Goal: Information Seeking & Learning: Learn about a topic

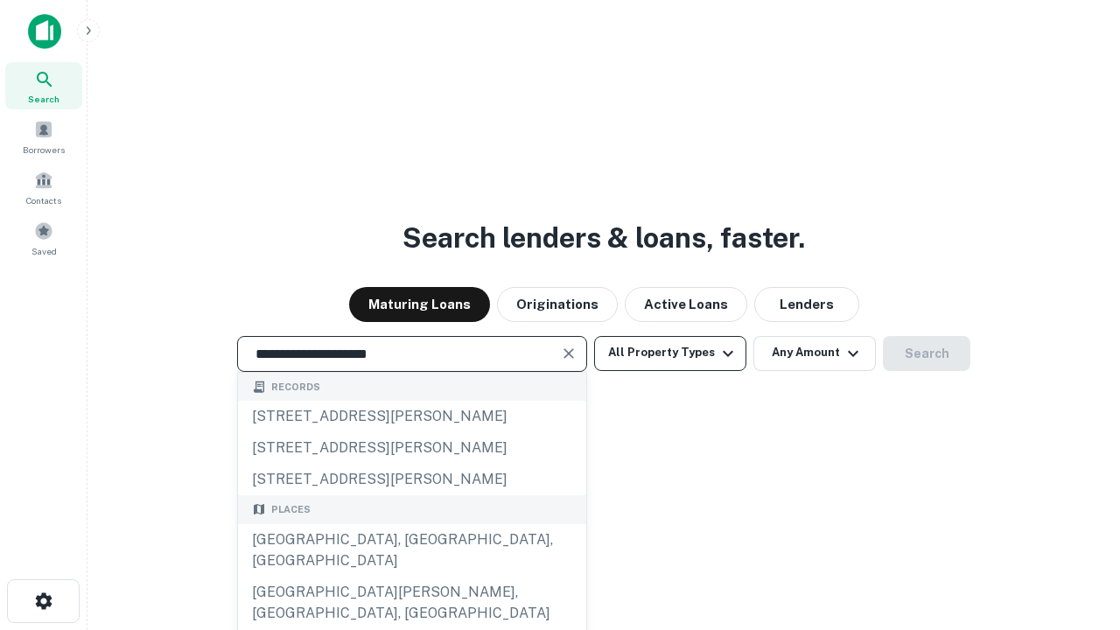
type input "**********"
click at [670, 352] on button "All Property Types" at bounding box center [670, 353] width 152 height 35
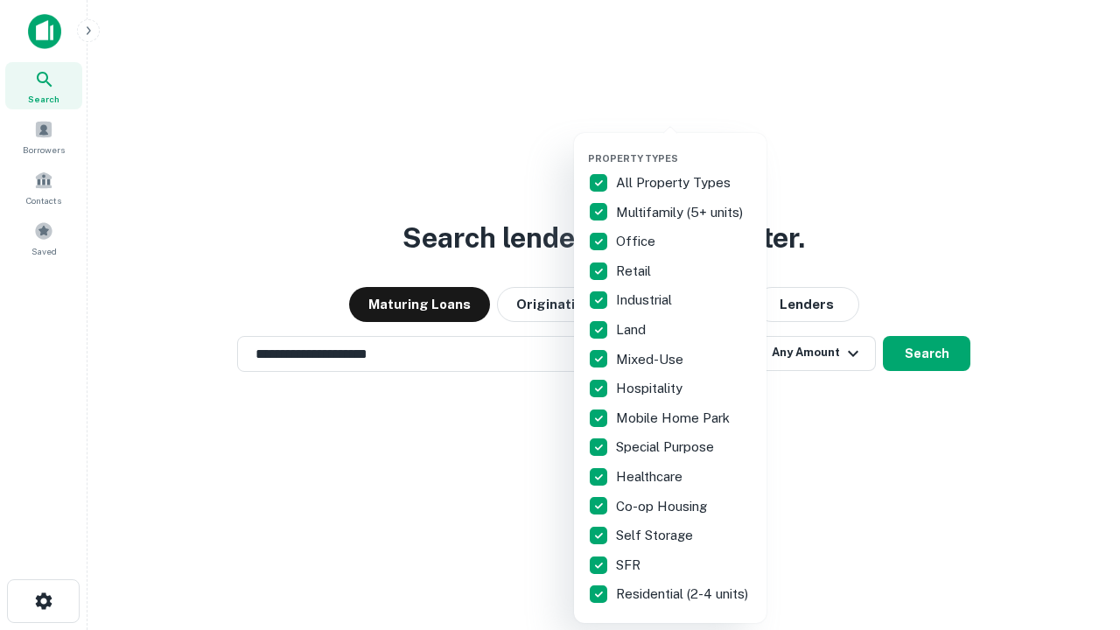
click at [684, 147] on button "button" at bounding box center [684, 147] width 192 height 1
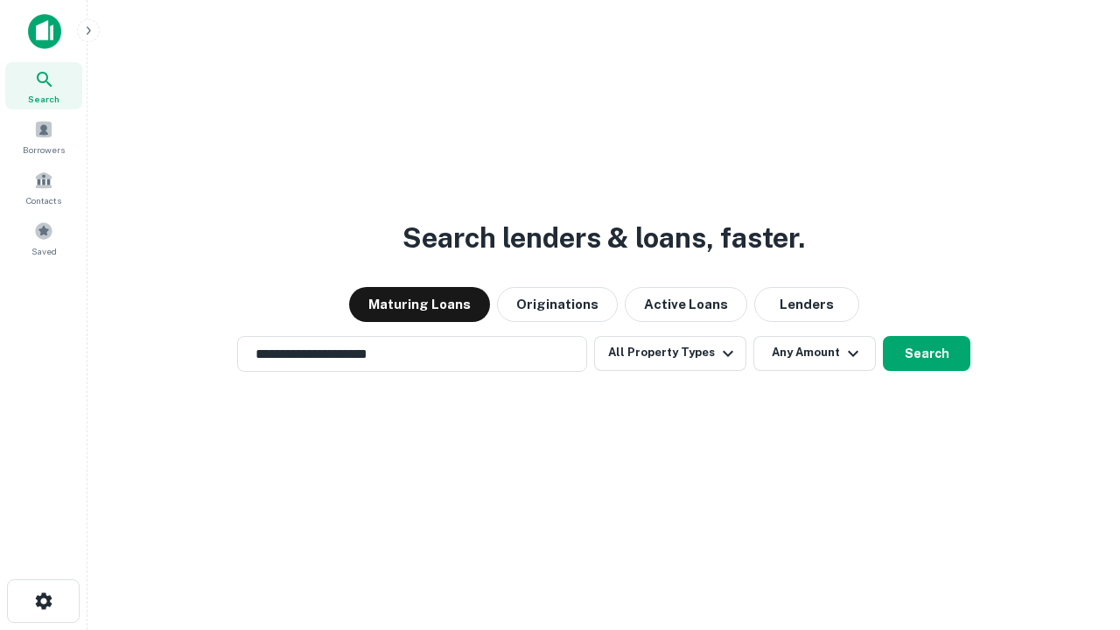
scroll to position [27, 0]
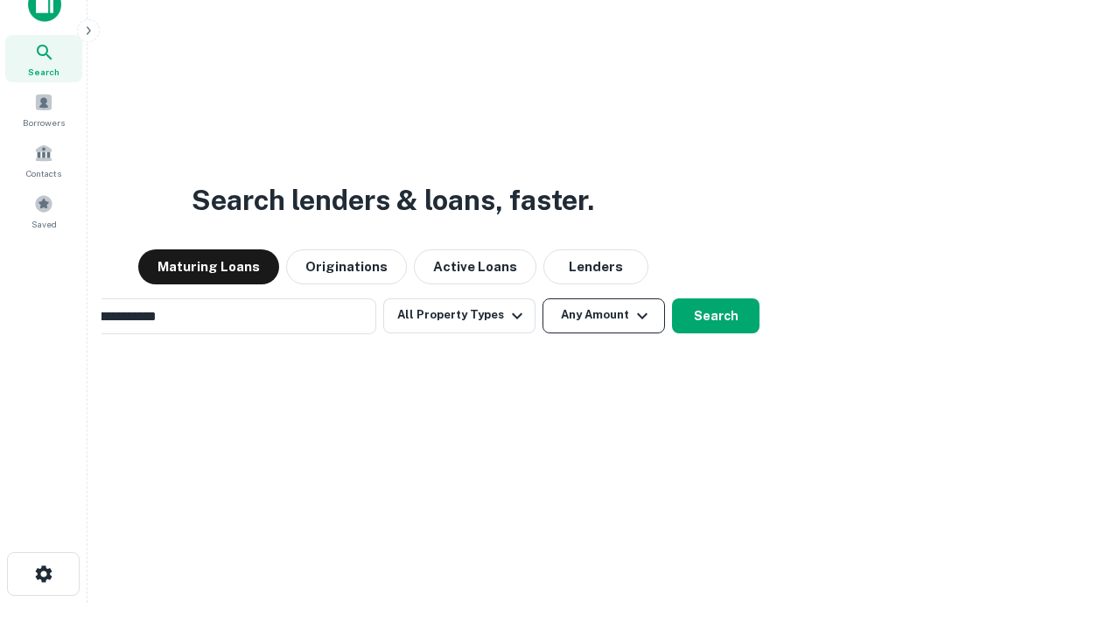
click at [542, 298] on button "Any Amount" at bounding box center [603, 315] width 122 height 35
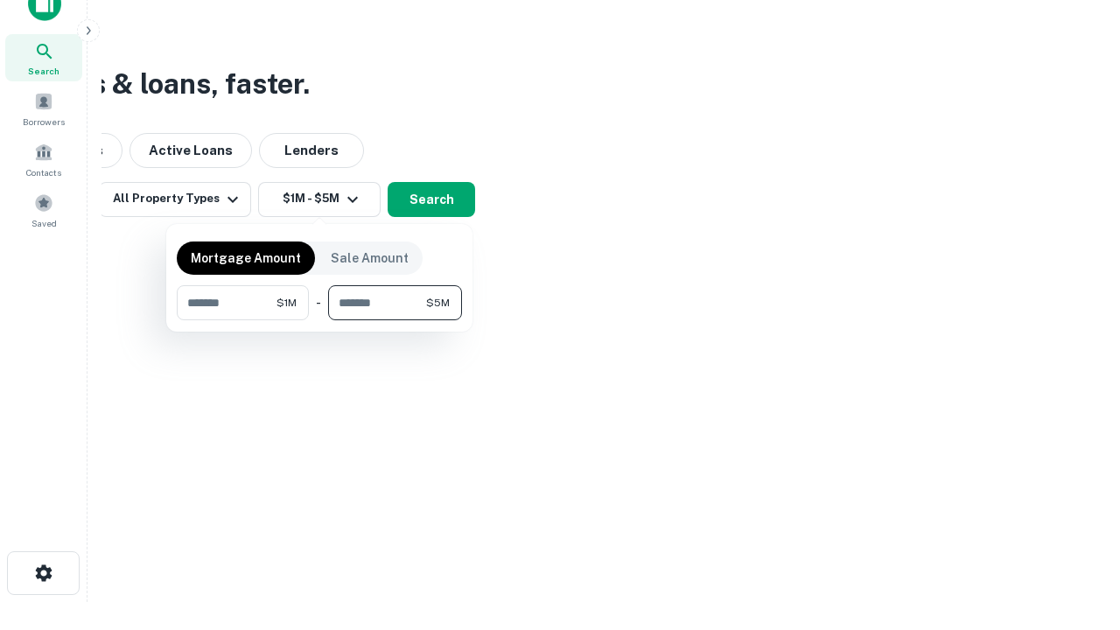
type input "*******"
click at [319, 320] on button "button" at bounding box center [319, 320] width 285 height 1
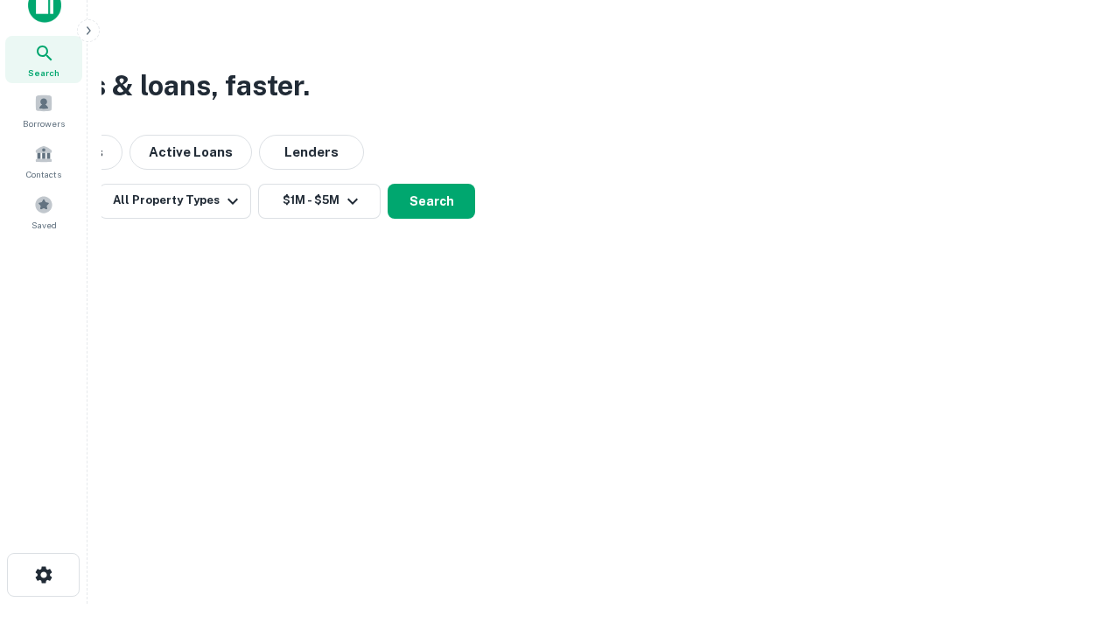
scroll to position [10, 323]
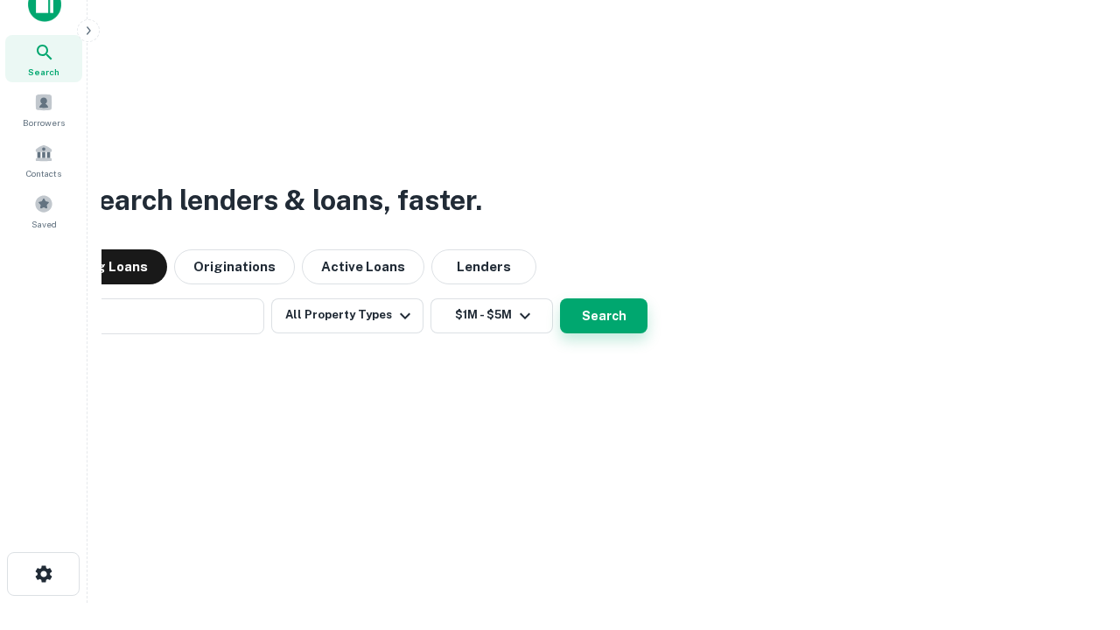
click at [560, 298] on button "Search" at bounding box center [603, 315] width 87 height 35
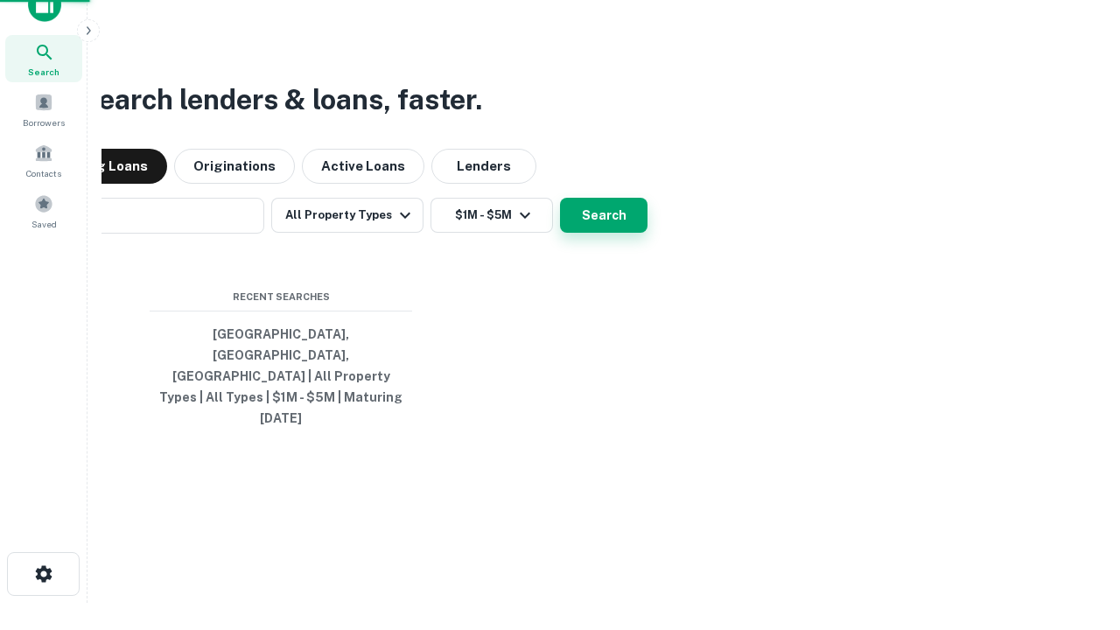
scroll to position [46, 495]
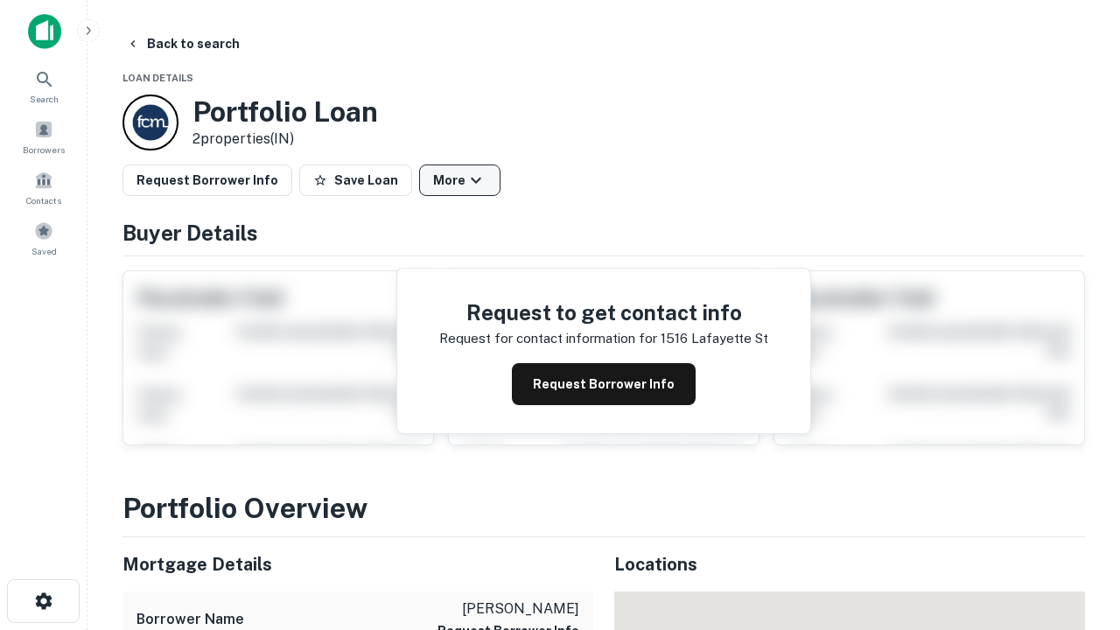
click at [459, 180] on button "More" at bounding box center [459, 179] width 81 height 31
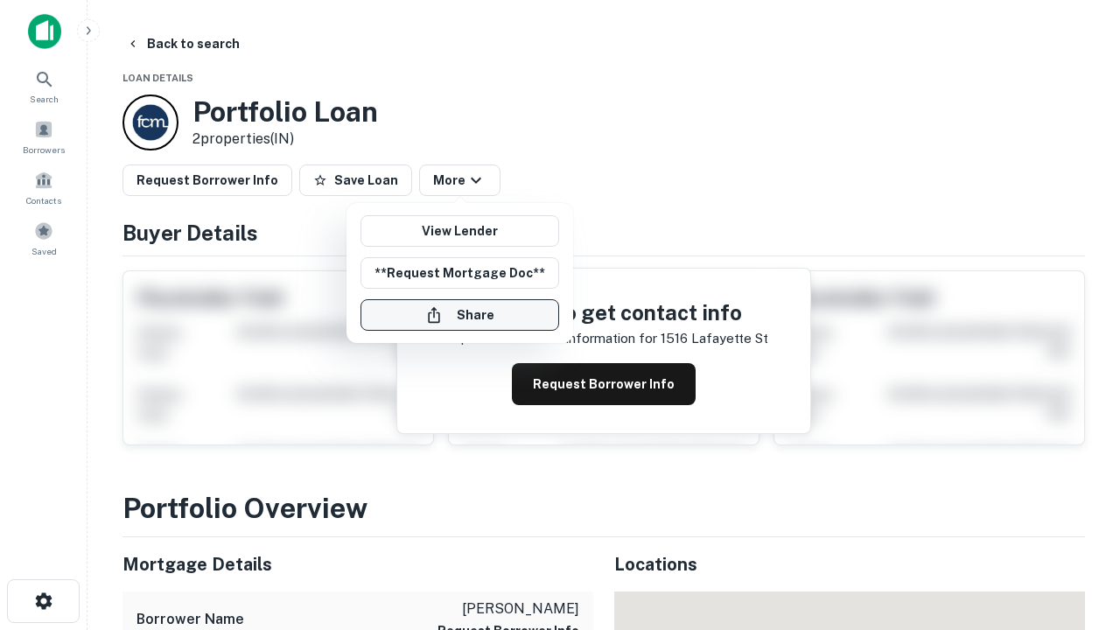
click at [459, 315] on button "Share" at bounding box center [459, 314] width 199 height 31
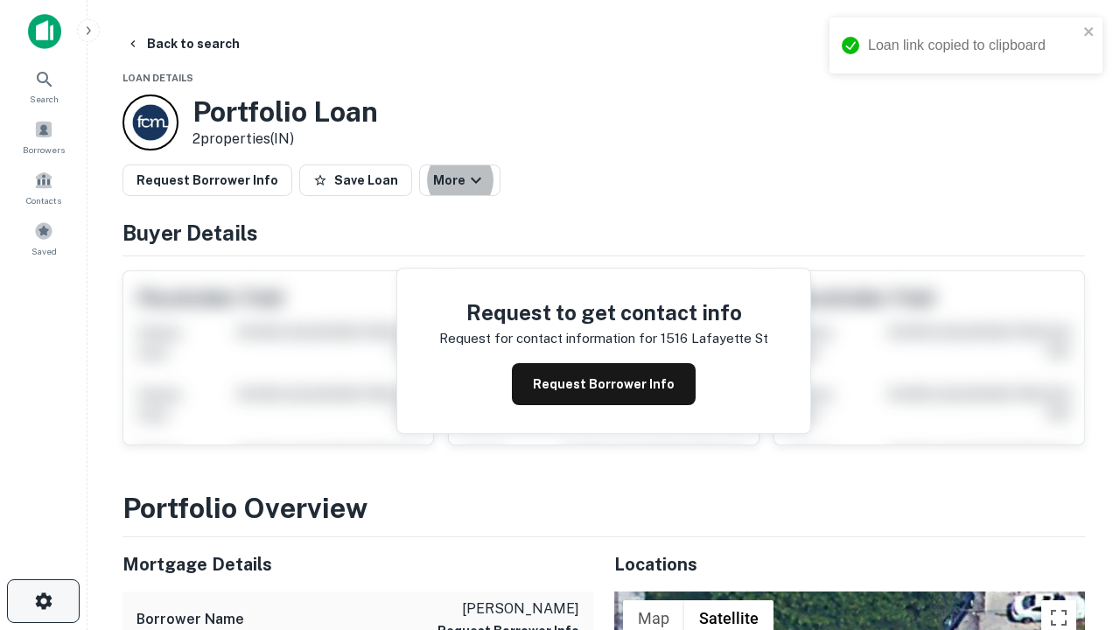
click at [43, 601] on icon "button" at bounding box center [43, 600] width 21 height 21
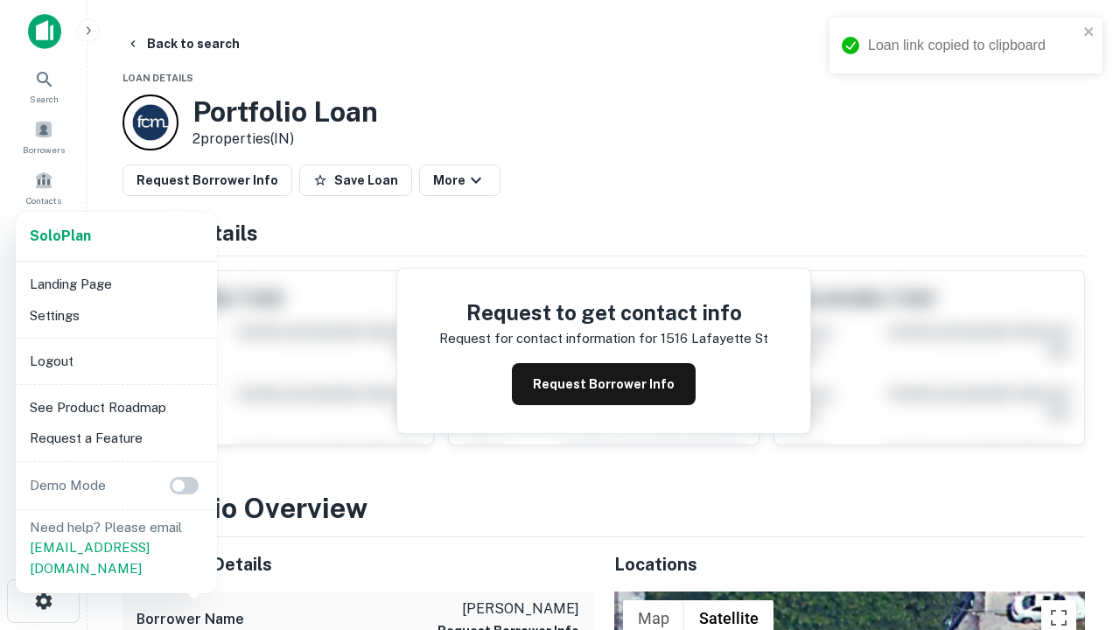
click at [115, 360] on li "Logout" at bounding box center [116, 360] width 187 height 31
